Goal: Ask a question

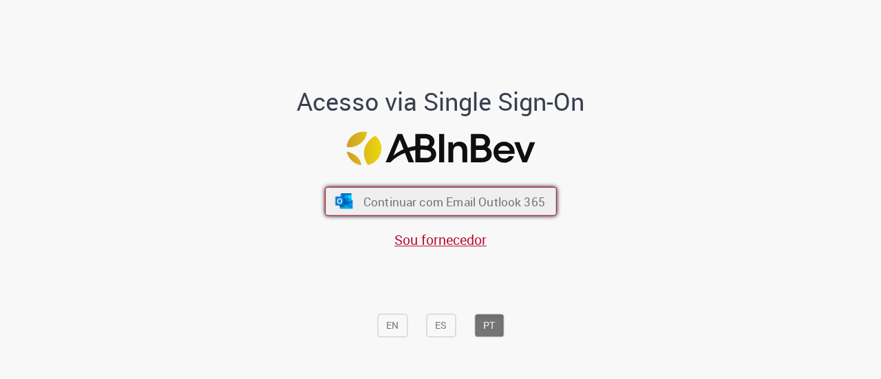
click at [414, 195] on span "Continuar com Email Outlook 365" at bounding box center [454, 201] width 182 height 16
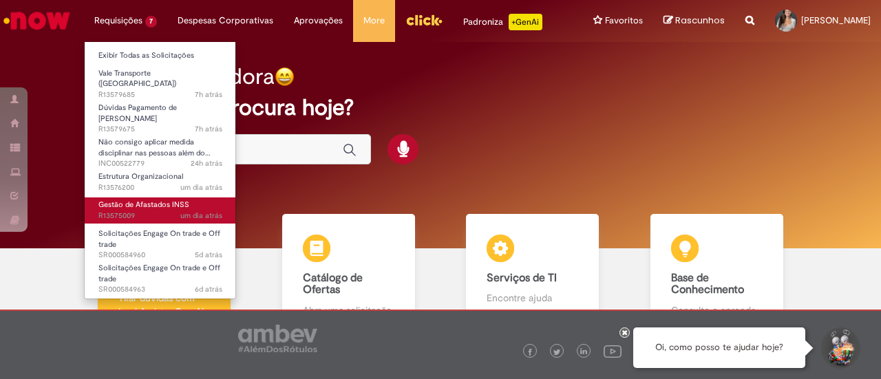
click at [173, 200] on span "Gestão de Afastados INSS" at bounding box center [143, 205] width 91 height 10
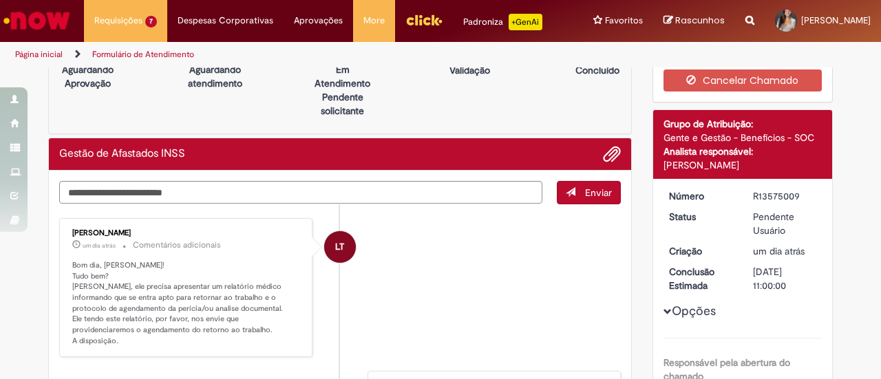
scroll to position [69, 0]
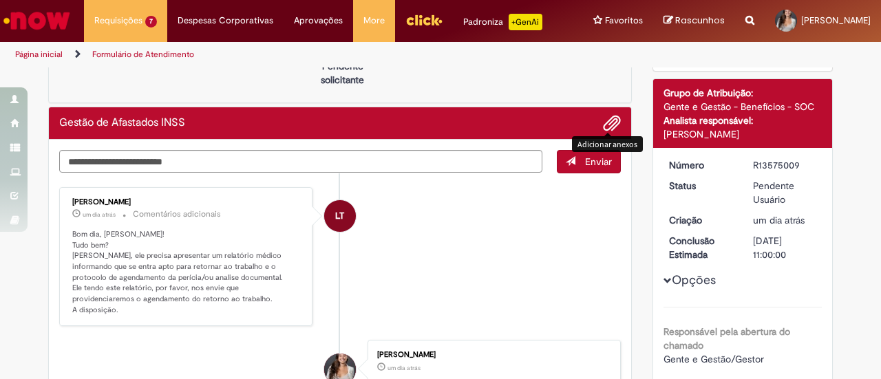
click at [608, 131] on span "Adicionar anexos" at bounding box center [611, 124] width 17 height 17
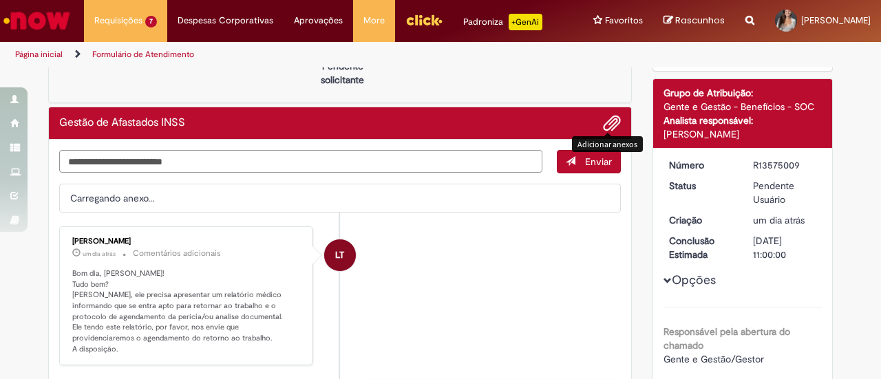
click at [144, 173] on textarea "Digite sua mensagem aqui..." at bounding box center [300, 161] width 483 height 23
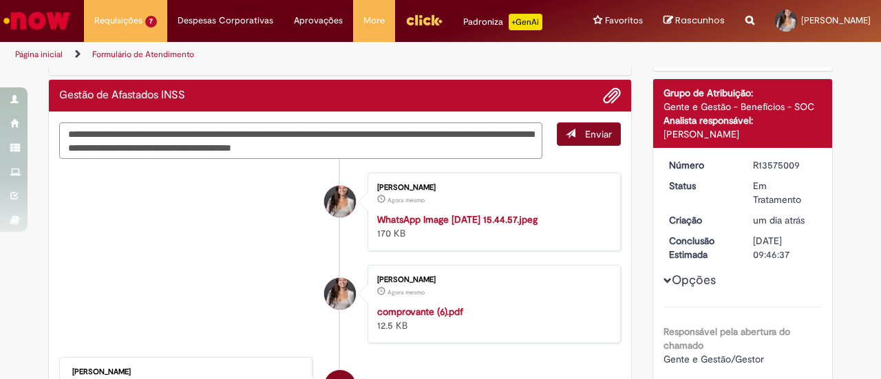
type textarea "**********"
click at [592, 146] on button "Enviar" at bounding box center [589, 133] width 64 height 23
